Goal: Task Accomplishment & Management: Manage account settings

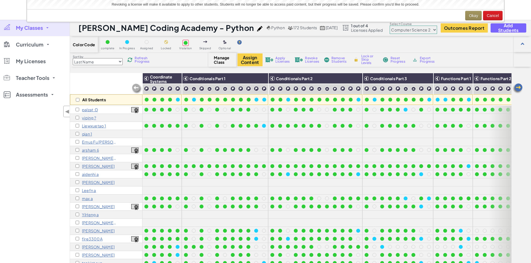
select select "5632661322961295f9428638"
click at [476, 15] on button "Okay" at bounding box center [473, 15] width 16 height 9
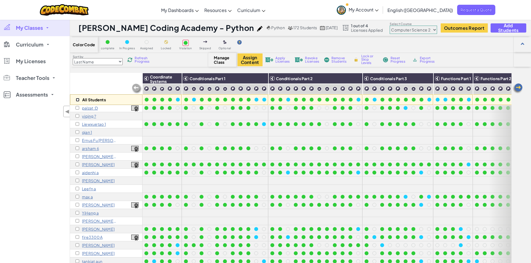
click at [79, 99] on input "checkbox" at bounding box center [78, 100] width 4 height 4
checkbox input "true"
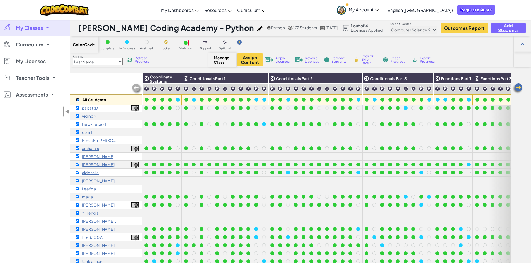
checkbox input "true"
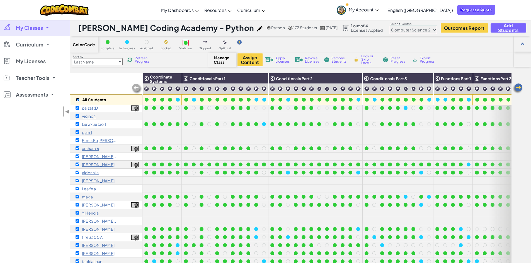
checkbox input "true"
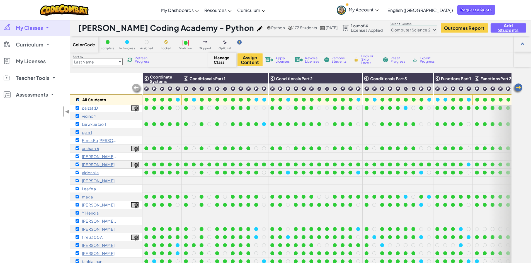
checkbox input "true"
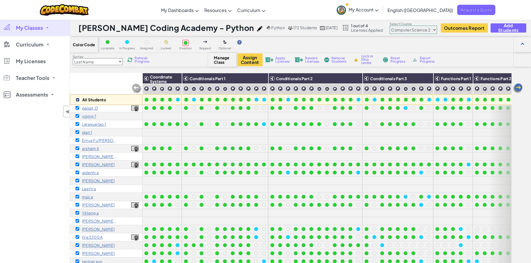
checkbox input "true"
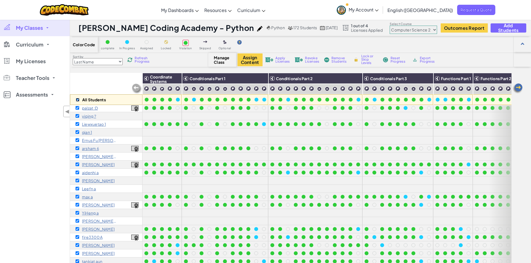
checkbox input "true"
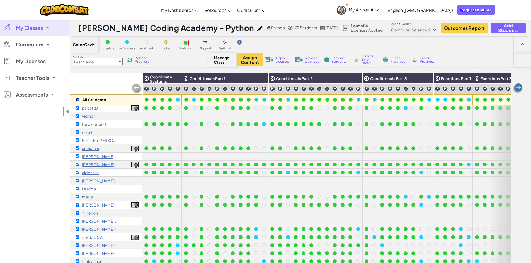
checkbox input "true"
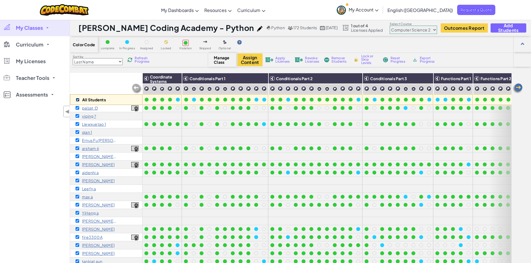
checkbox input "true"
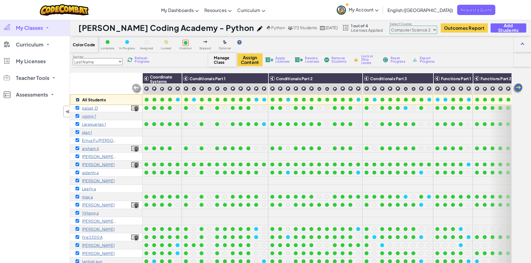
checkbox input "true"
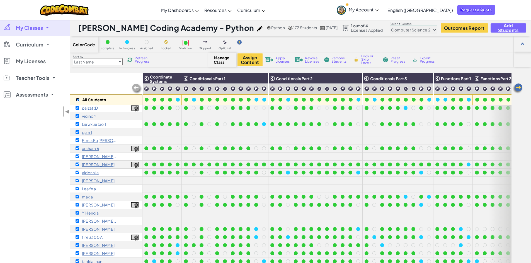
checkbox input "true"
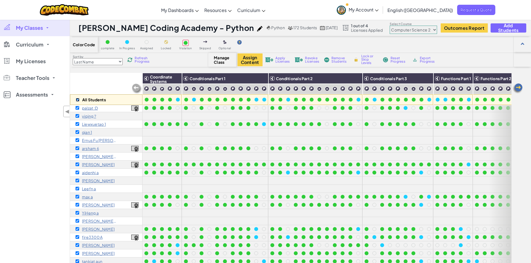
checkbox input "true"
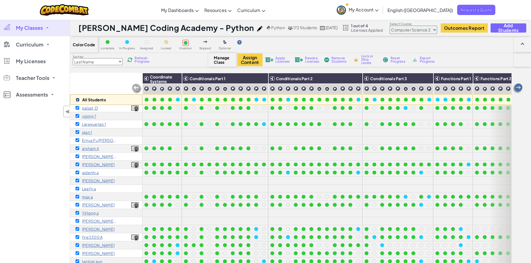
checkbox input "true"
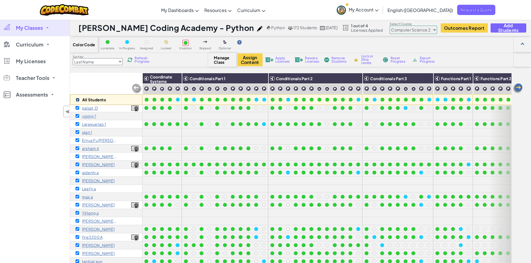
checkbox input "true"
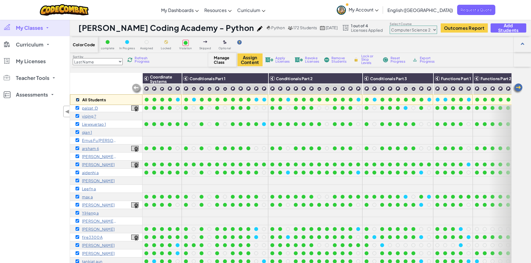
checkbox input "true"
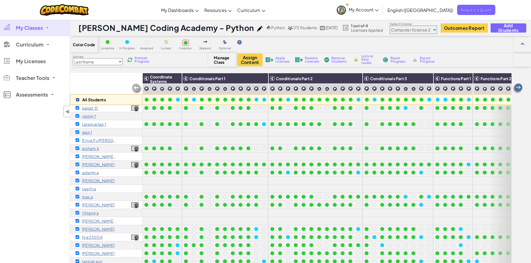
checkbox input "true"
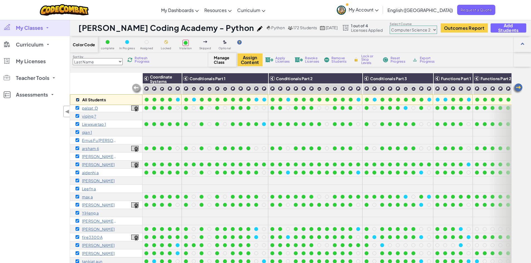
checkbox input "true"
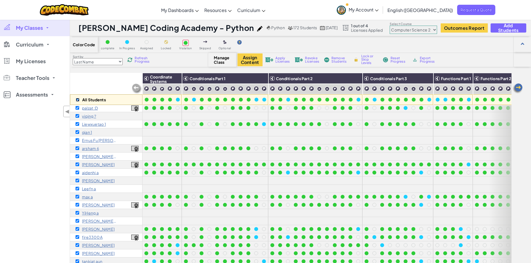
checkbox input "true"
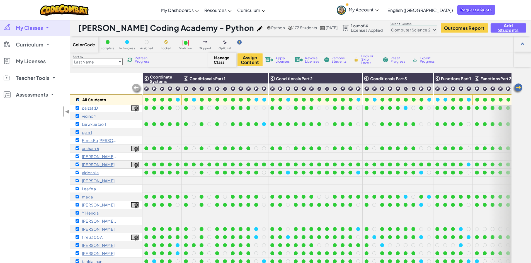
checkbox input "true"
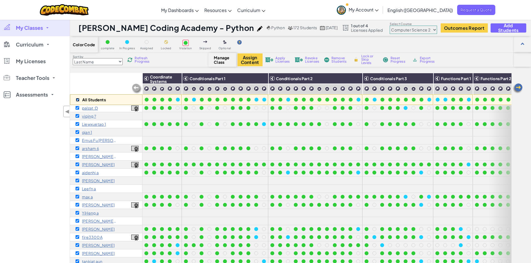
checkbox input "true"
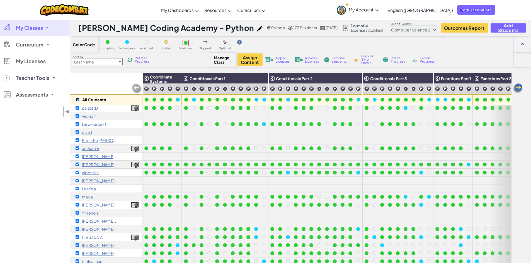
checkbox input "true"
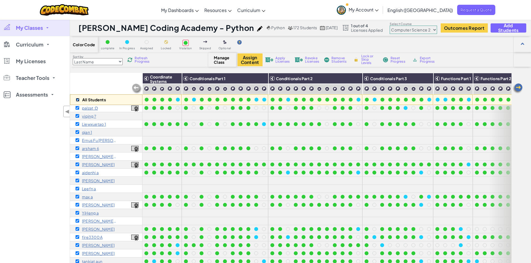
checkbox input "true"
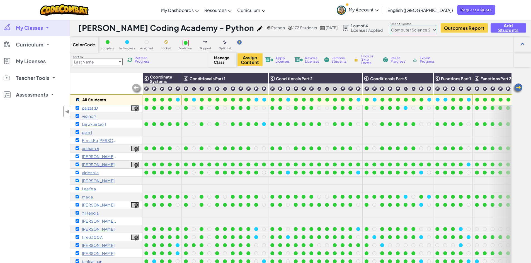
checkbox input "true"
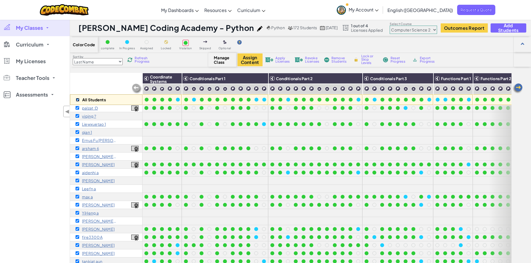
checkbox input "true"
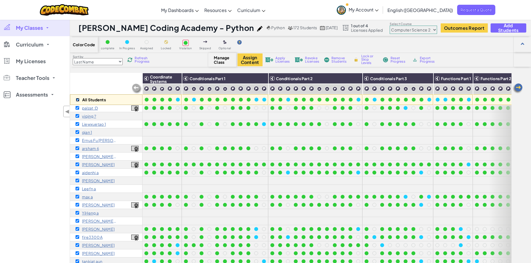
checkbox input "true"
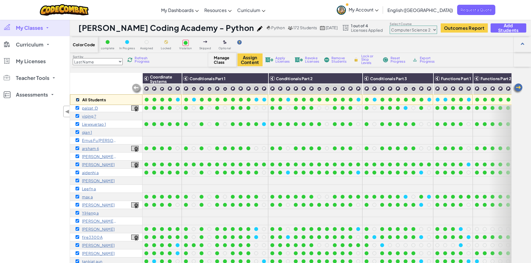
checkbox input "true"
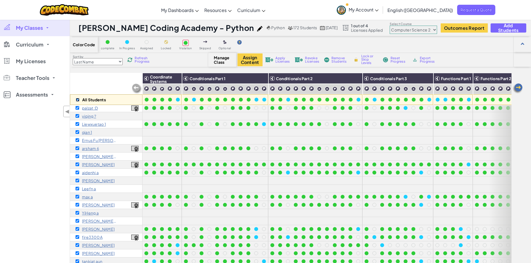
checkbox input "true"
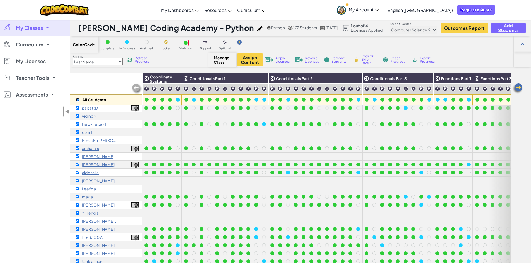
checkbox input "true"
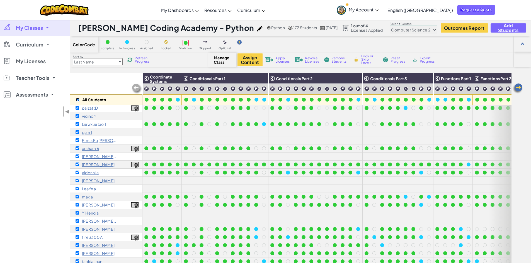
checkbox input "true"
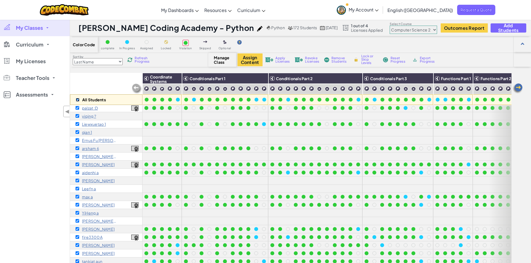
checkbox input "true"
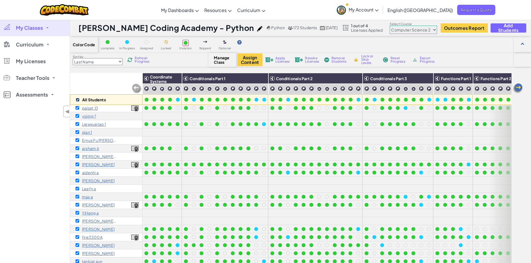
checkbox input "true"
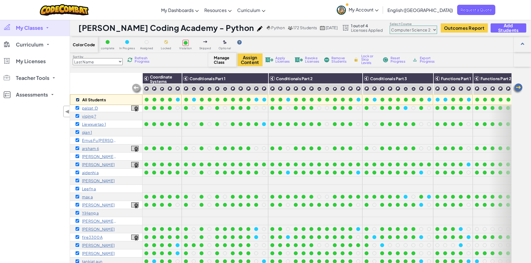
checkbox input "true"
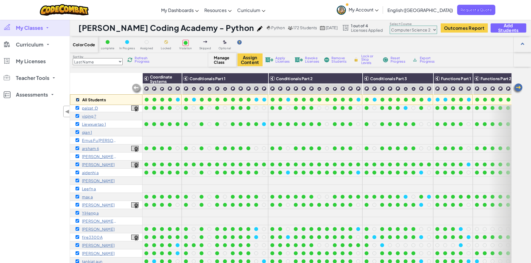
checkbox input "true"
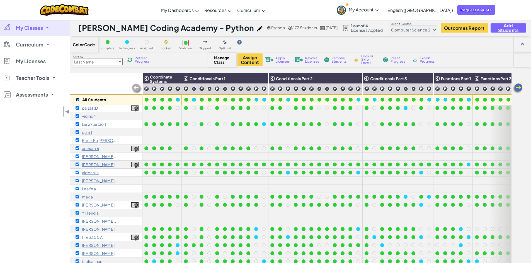
checkbox input "true"
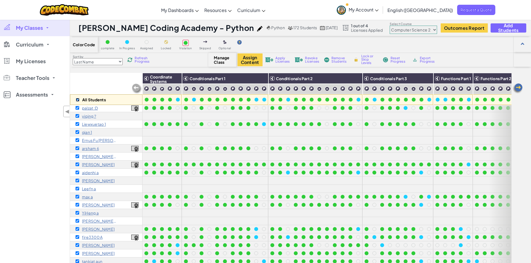
checkbox input "true"
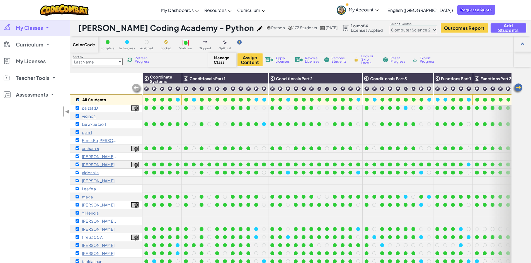
checkbox input "true"
click at [309, 59] on span "Revoke Licenses" at bounding box center [312, 60] width 14 height 7
click at [309, 60] on span "Revoke Licenses" at bounding box center [312, 60] width 14 height 7
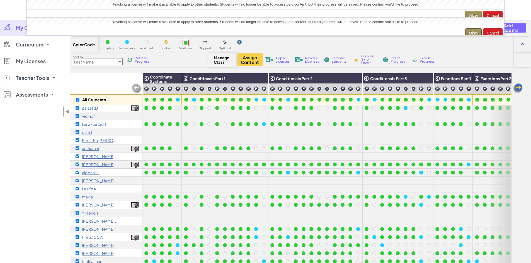
click at [470, 31] on button "Okay" at bounding box center [473, 32] width 16 height 9
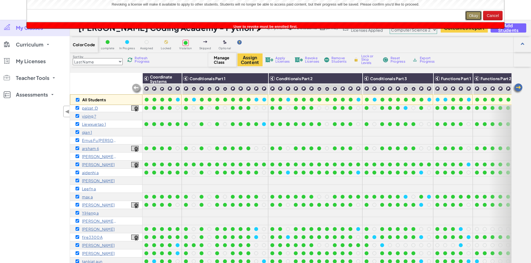
click at [472, 14] on button "Okay" at bounding box center [473, 15] width 16 height 9
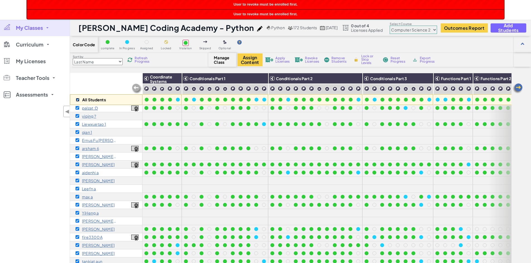
click at [77, 101] on input "checkbox" at bounding box center [78, 100] width 4 height 4
checkbox input "false"
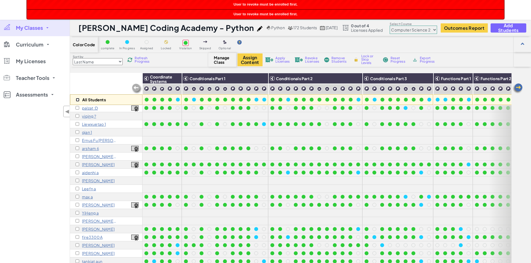
checkbox input "false"
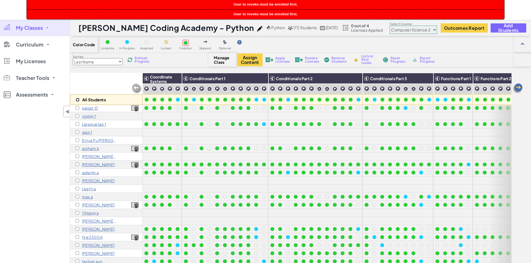
checkbox input "false"
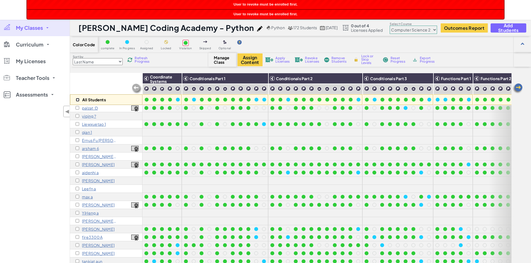
checkbox input "false"
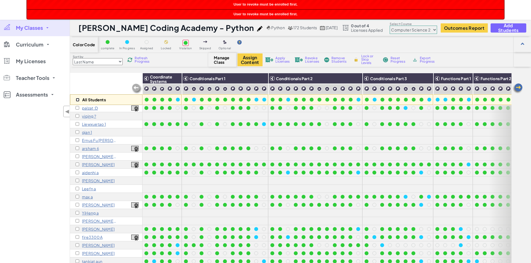
checkbox input "false"
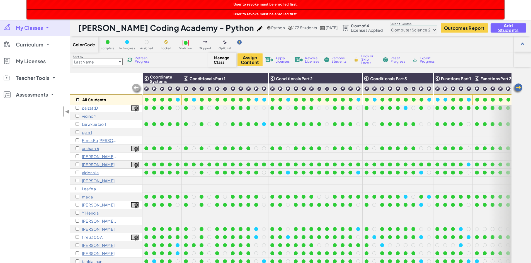
checkbox input "false"
